Goal: Task Accomplishment & Management: Manage account settings

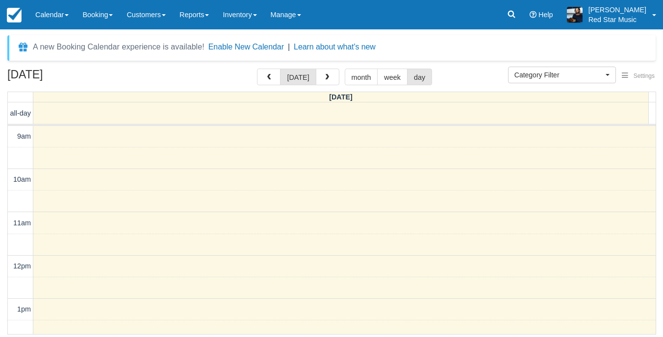
select select
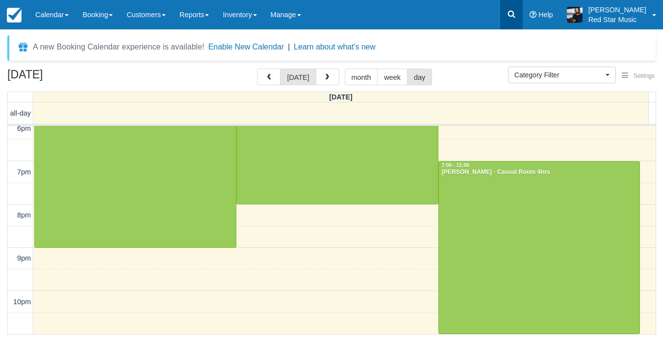
click at [522, 13] on link at bounding box center [511, 14] width 23 height 29
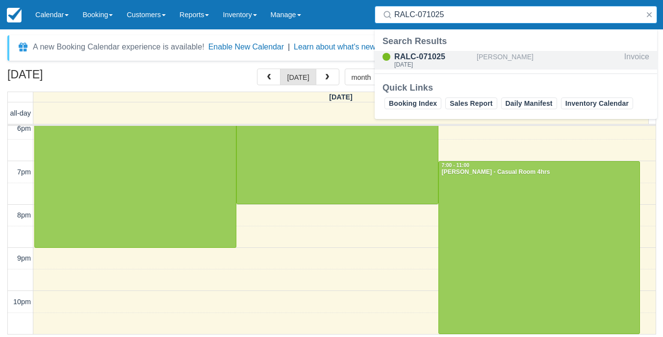
type input "RALC-071025"
click at [527, 59] on div "[PERSON_NAME]" at bounding box center [548, 60] width 144 height 19
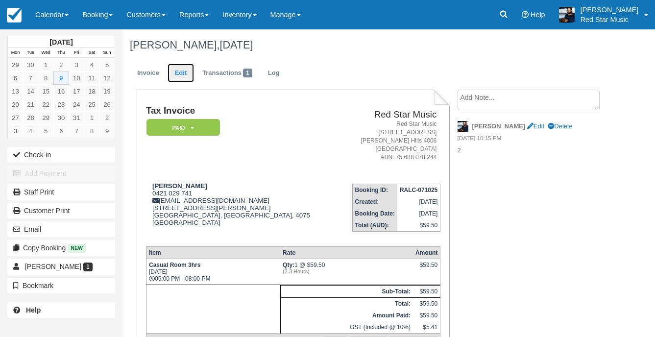
click at [184, 77] on link "Edit" at bounding box center [181, 73] width 26 height 19
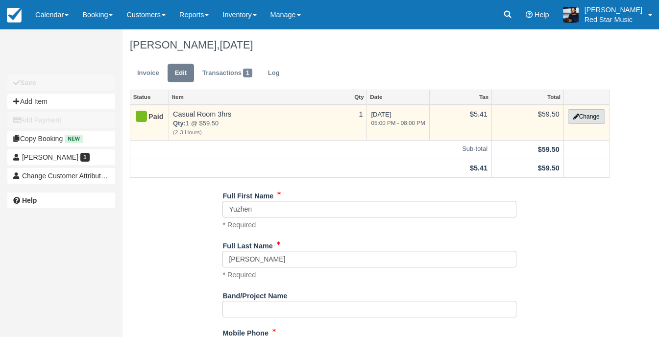
click at [579, 114] on button "Change" at bounding box center [586, 116] width 37 height 15
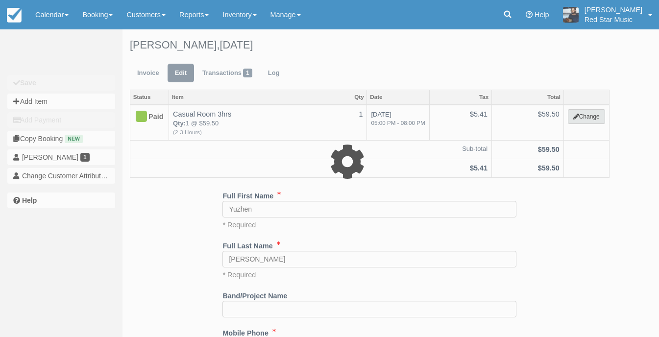
select select "6"
type input "59.50"
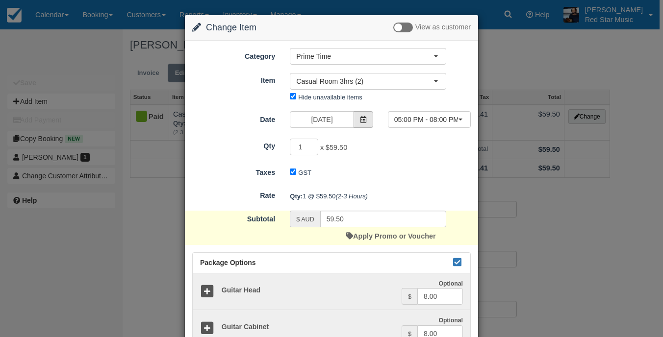
click at [362, 124] on span at bounding box center [363, 119] width 20 height 17
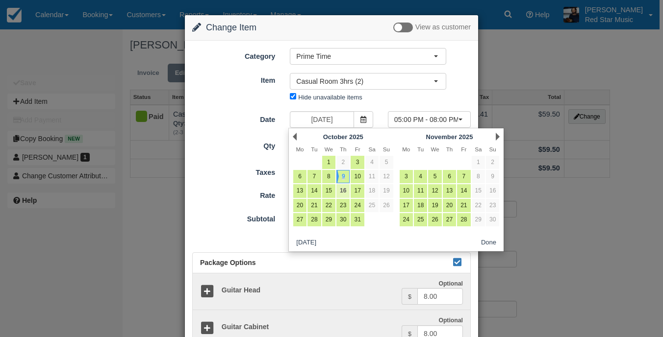
click at [343, 188] on link "16" at bounding box center [342, 190] width 13 height 13
type input "October 16 2025"
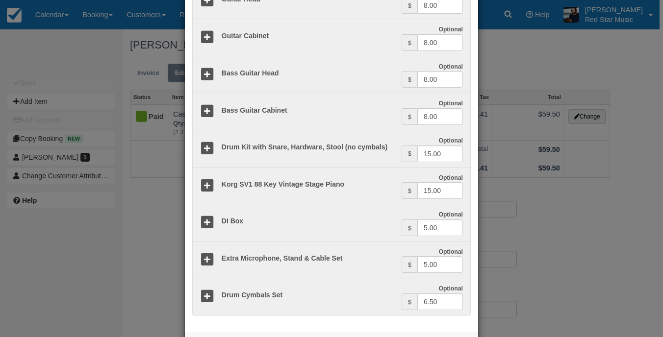
scroll to position [334, 0]
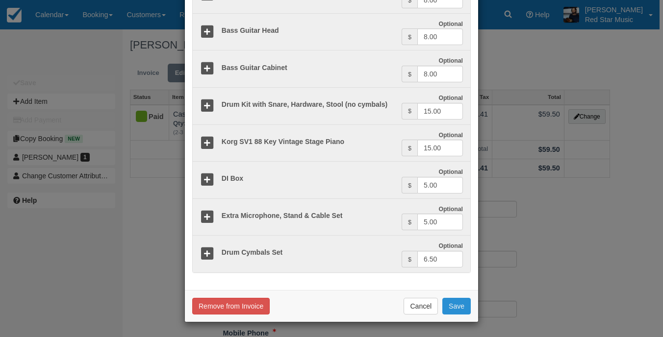
click at [447, 305] on button "Save" at bounding box center [456, 306] width 28 height 17
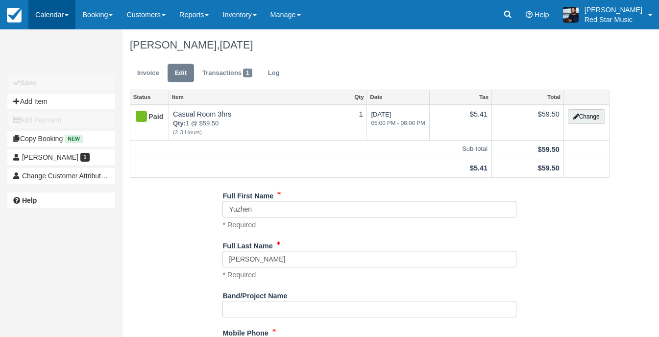
click at [49, 16] on link "Calendar" at bounding box center [51, 14] width 47 height 29
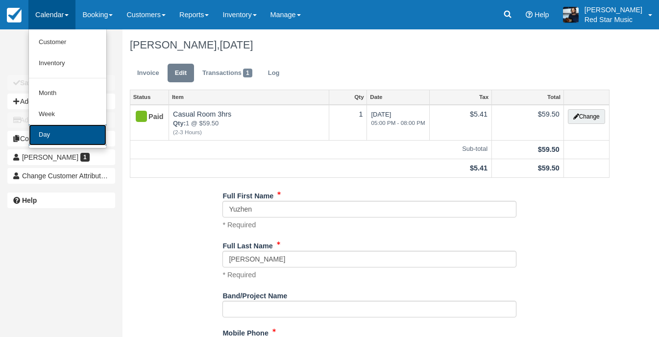
click at [74, 128] on link "Day" at bounding box center [67, 134] width 77 height 21
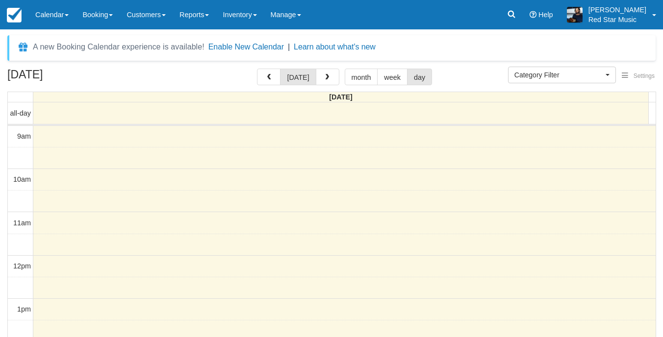
select select
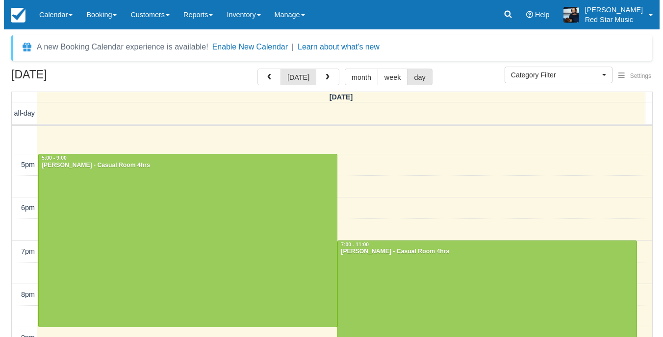
scroll to position [371, 0]
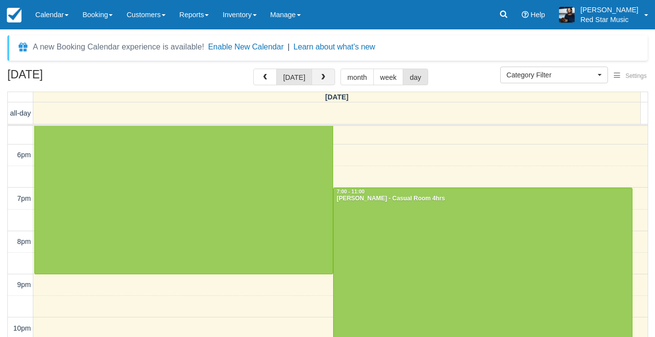
click at [317, 71] on button "button" at bounding box center [324, 77] width 24 height 17
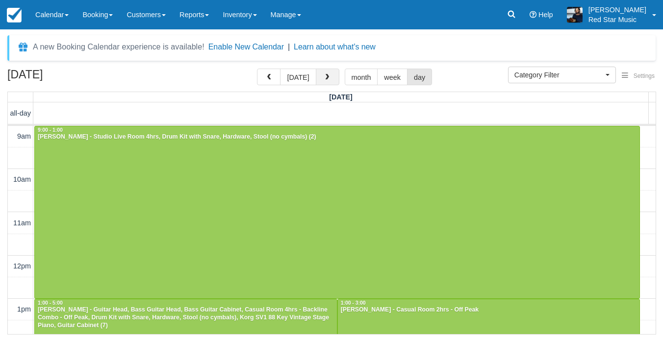
click at [324, 83] on button "button" at bounding box center [328, 77] width 24 height 17
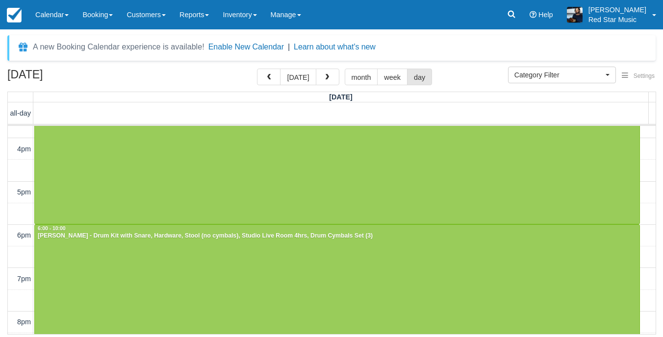
scroll to position [354, 0]
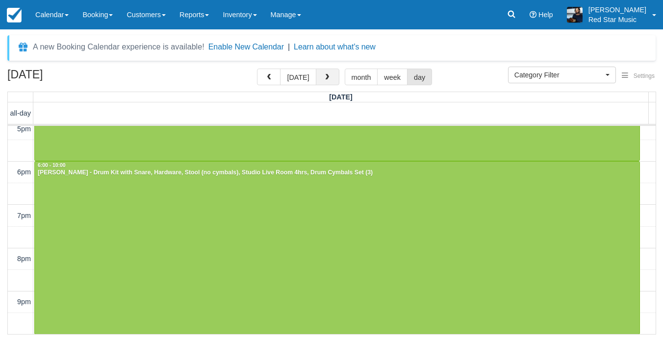
click at [334, 77] on button "button" at bounding box center [328, 77] width 24 height 17
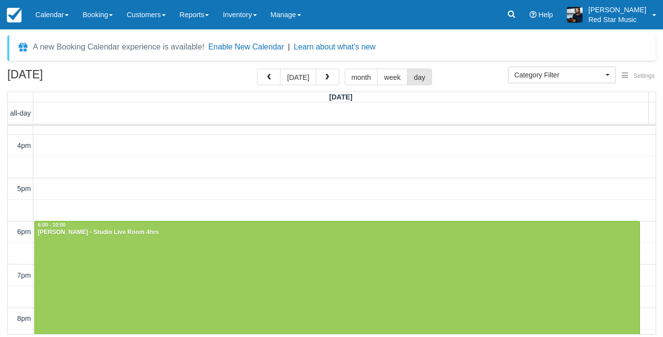
scroll to position [354, 0]
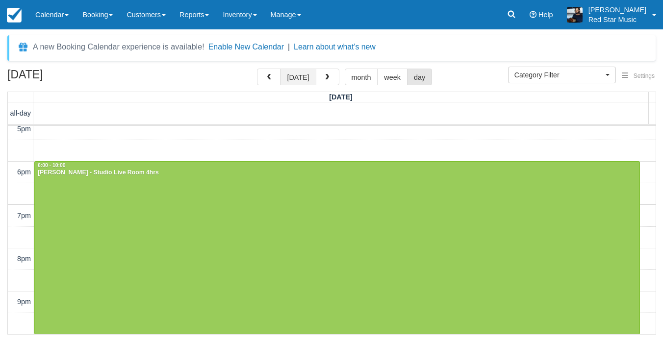
click at [300, 75] on button "[DATE]" at bounding box center [298, 77] width 36 height 17
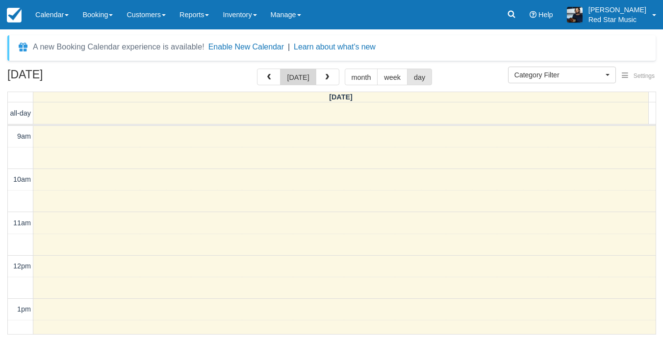
scroll to position [173, 0]
